Goal: Navigation & Orientation: Find specific page/section

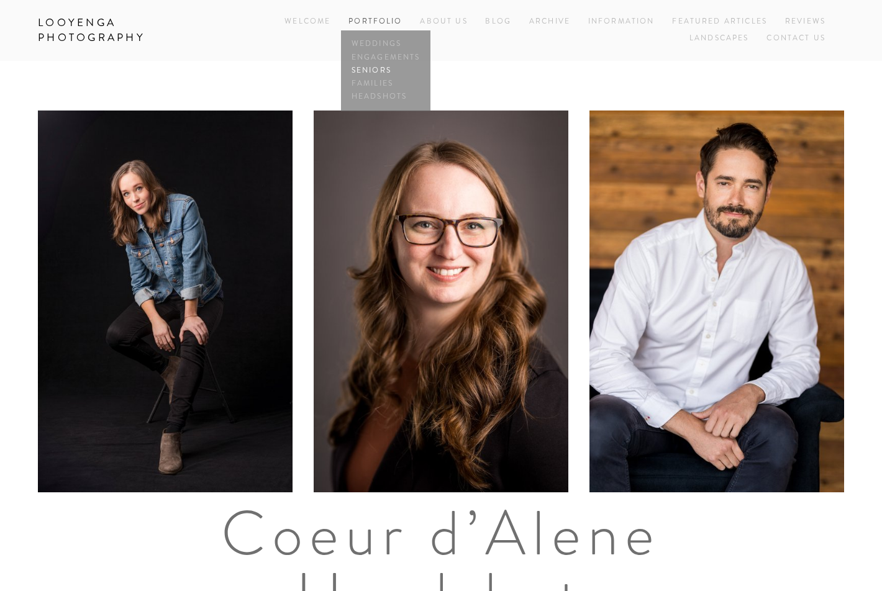
click at [368, 66] on link "Seniors" at bounding box center [386, 70] width 75 height 13
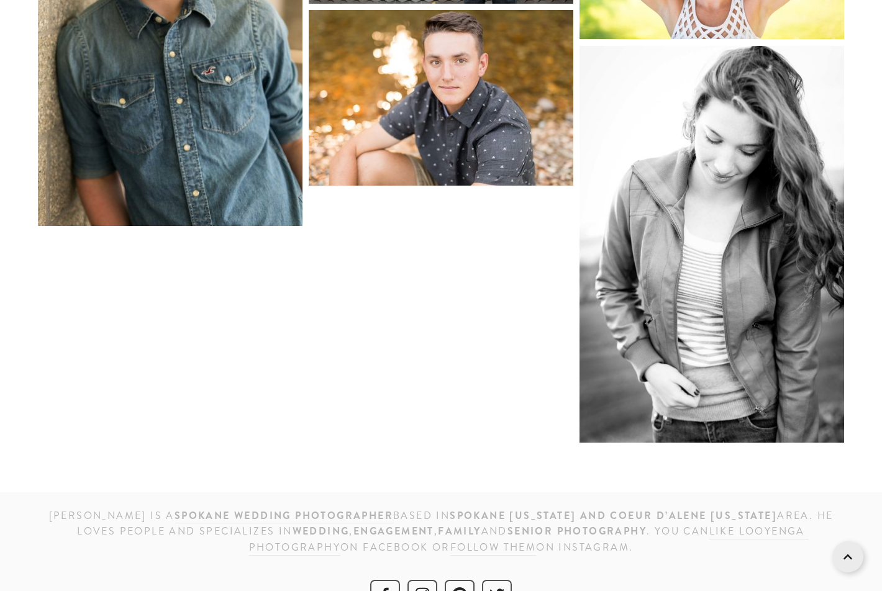
scroll to position [4164, 0]
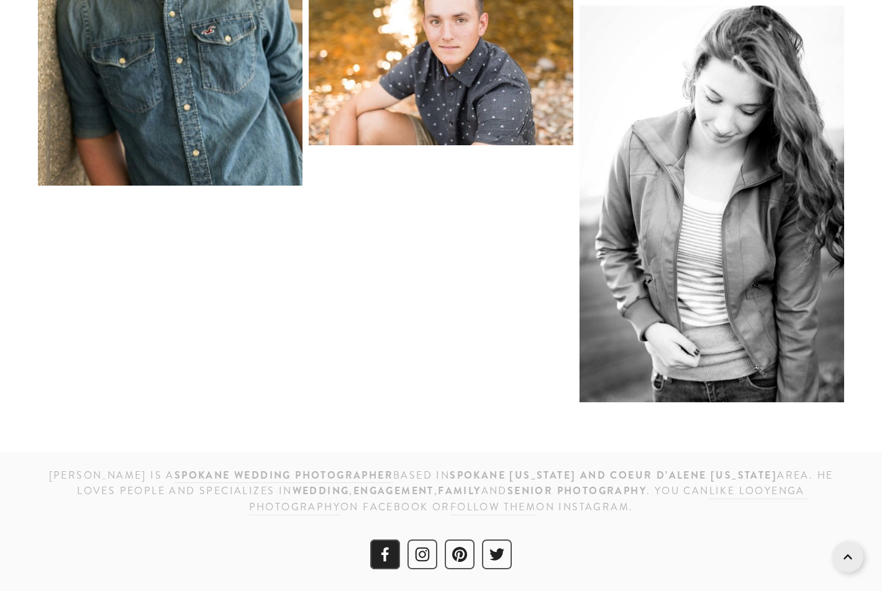
click at [380, 555] on use "Facebook" at bounding box center [385, 555] width 30 height 30
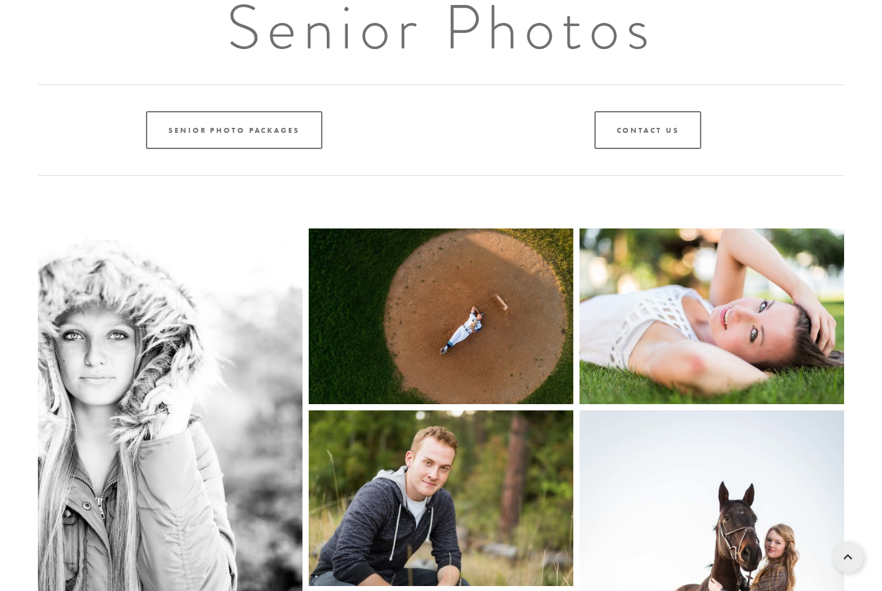
scroll to position [0, 0]
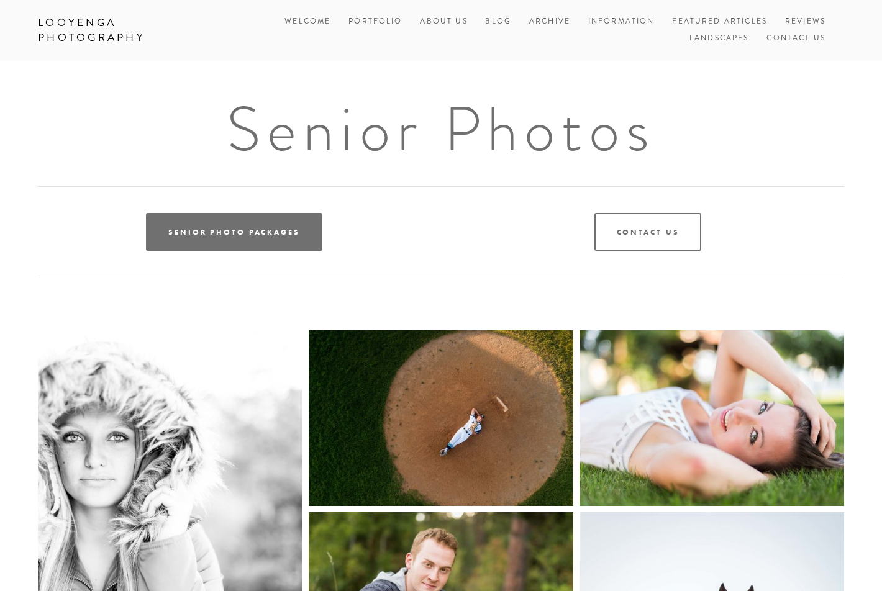
click at [281, 224] on link "Senior Photo Packages" at bounding box center [234, 232] width 176 height 38
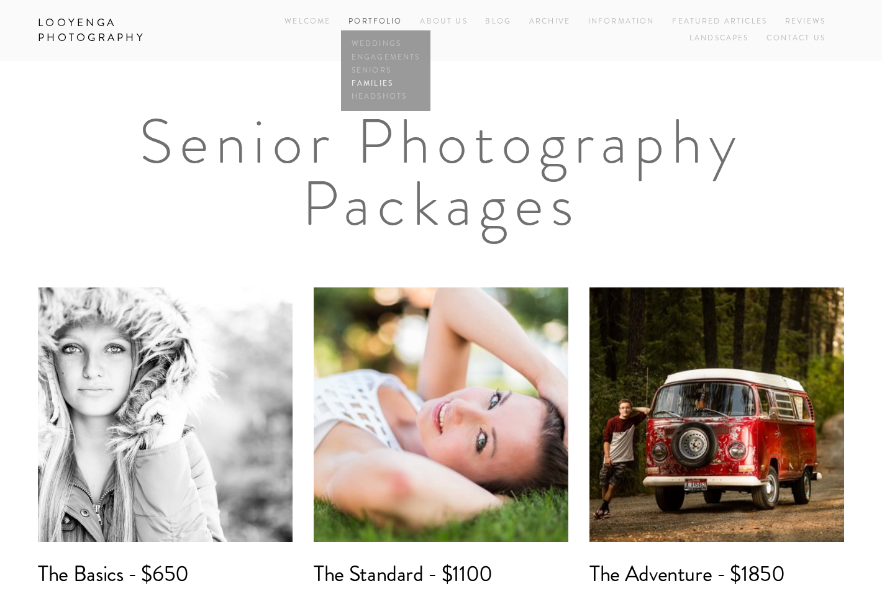
click at [380, 81] on link "Families" at bounding box center [386, 83] width 75 height 13
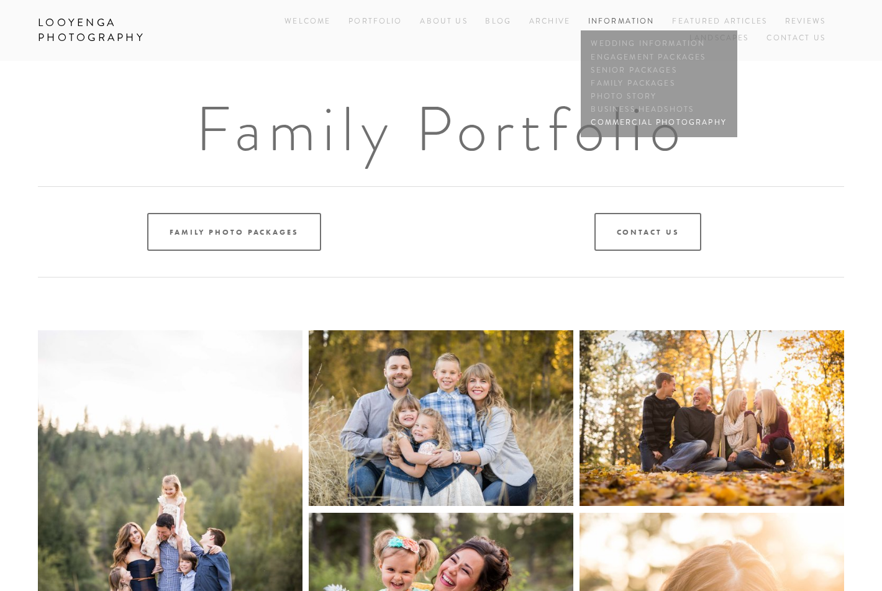
click at [625, 122] on link "Commercial Photography" at bounding box center [659, 123] width 142 height 13
